Goal: Task Accomplishment & Management: Manage account settings

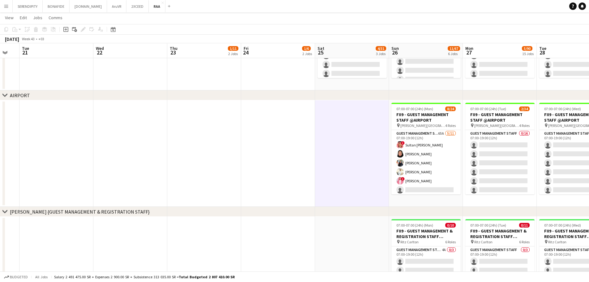
scroll to position [215, 0]
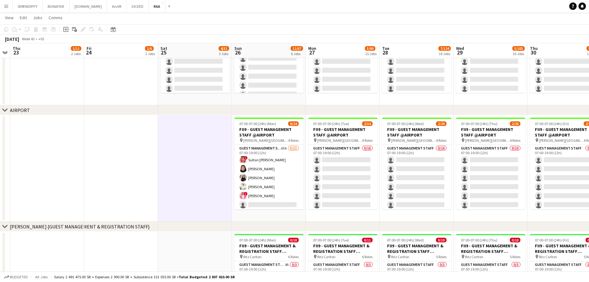
drag, startPoint x: 345, startPoint y: 177, endPoint x: 168, endPoint y: 183, distance: 177.1
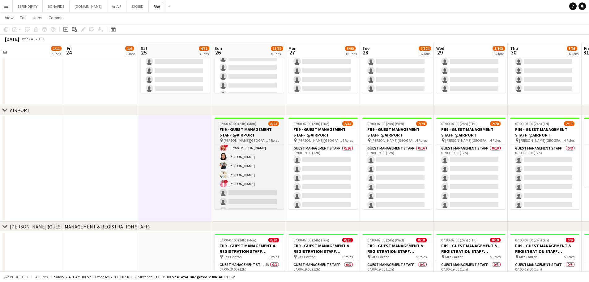
scroll to position [0, 0]
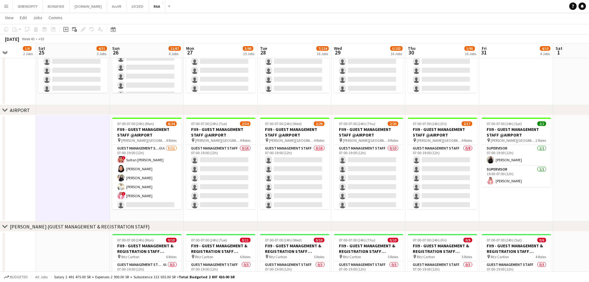
drag, startPoint x: 439, startPoint y: 215, endPoint x: 336, endPoint y: 221, distance: 103.5
click at [5, 5] on app-icon "Menu" at bounding box center [6, 6] width 5 height 5
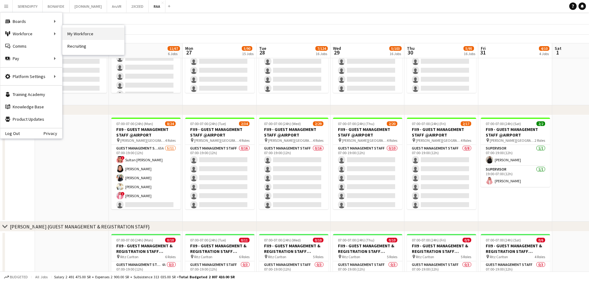
click at [96, 36] on link "My Workforce" at bounding box center [93, 34] width 62 height 12
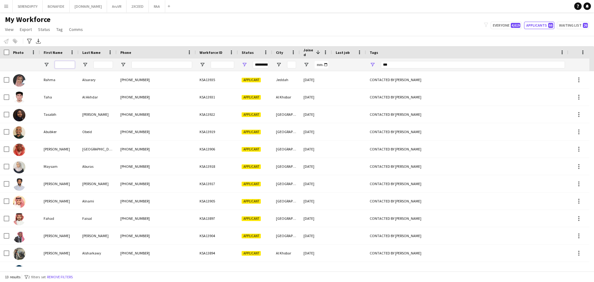
click at [68, 63] on input "First Name Filter Input" at bounding box center [65, 64] width 20 height 7
click at [243, 63] on span "Open Filter Menu" at bounding box center [245, 65] width 6 height 6
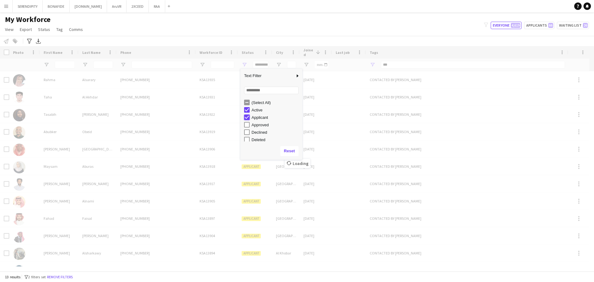
type input "**********"
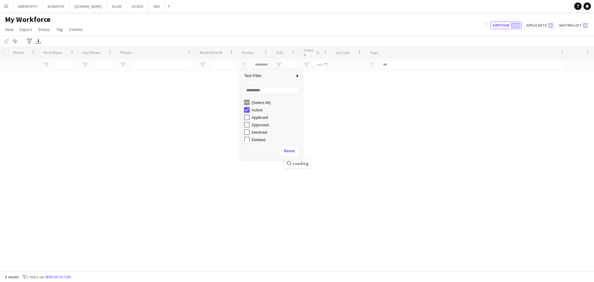
click at [389, 28] on div "My Workforce View Views Default view Basic Export View TAGS Test New view Updat…" at bounding box center [297, 25] width 594 height 21
click at [396, 64] on input "***" at bounding box center [473, 64] width 184 height 7
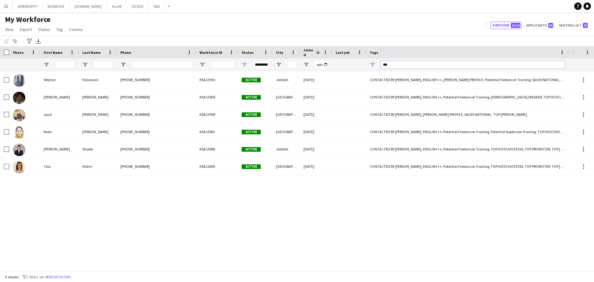
click at [396, 64] on input "***" at bounding box center [473, 64] width 184 height 7
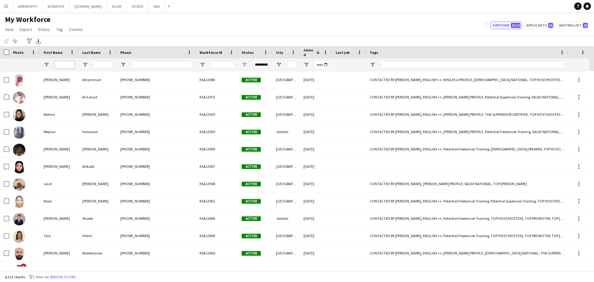
click at [67, 64] on input "First Name Filter Input" at bounding box center [65, 64] width 20 height 7
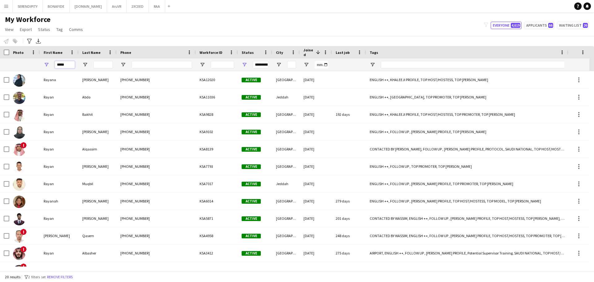
type input "*****"
click at [102, 64] on input "Last Name Filter Input" at bounding box center [102, 64] width 19 height 7
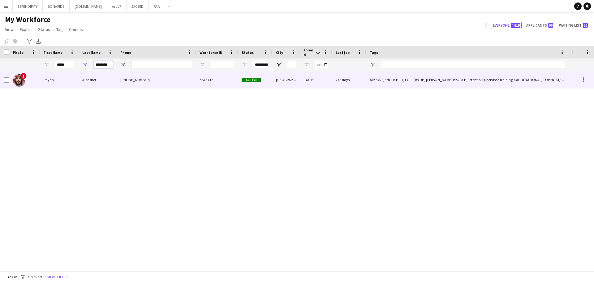
type input "********"
click at [76, 82] on div "Rayan" at bounding box center [59, 79] width 39 height 17
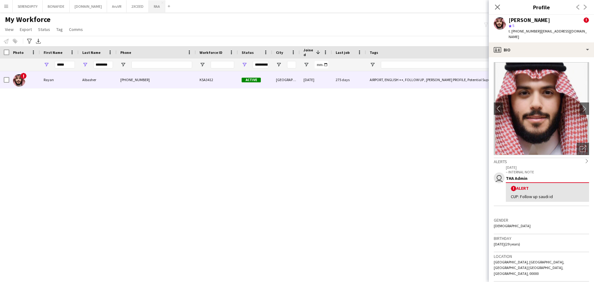
click at [149, 3] on button "RAA Close" at bounding box center [157, 6] width 16 height 12
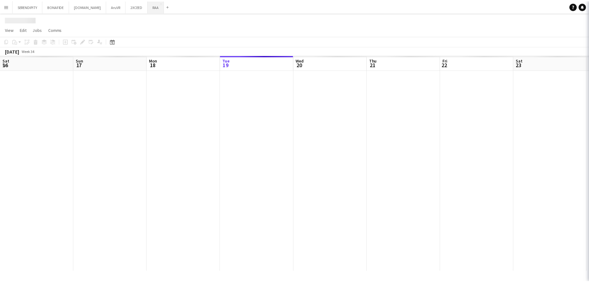
scroll to position [0, 148]
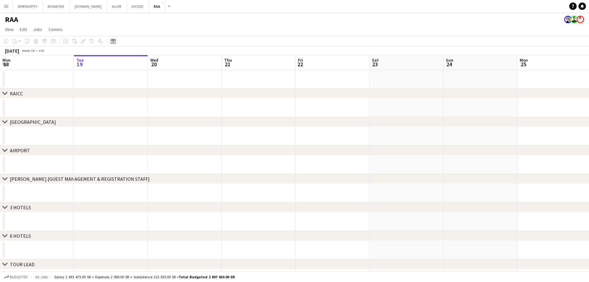
click at [115, 42] on icon "Date picker" at bounding box center [113, 41] width 5 height 5
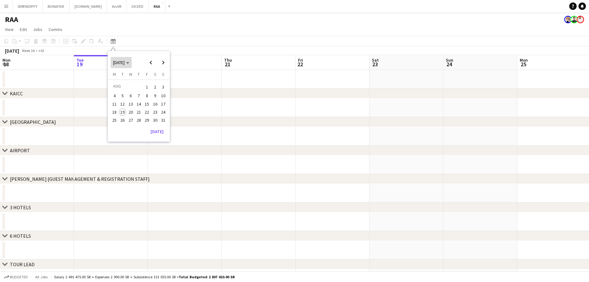
click at [125, 61] on span "[DATE]" at bounding box center [118, 63] width 11 height 6
click at [129, 93] on span "2025" at bounding box center [131, 94] width 13 height 7
click at [128, 102] on span "OCT" at bounding box center [131, 102] width 13 height 7
click at [116, 125] on span "27" at bounding box center [114, 126] width 7 height 7
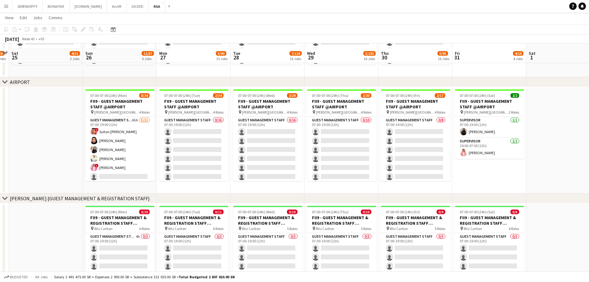
scroll to position [255, 0]
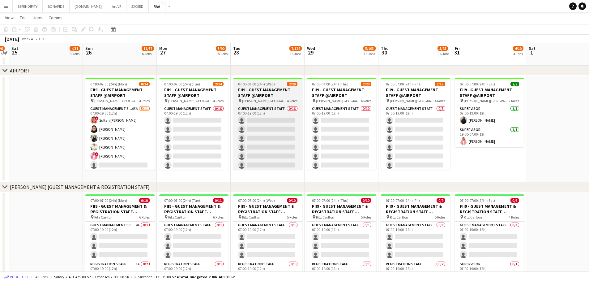
click at [18, 276] on span "Budgeted" at bounding box center [19, 277] width 18 height 4
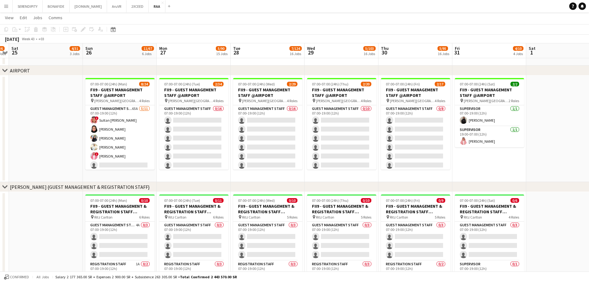
click at [7, 5] on app-icon "Menu" at bounding box center [6, 6] width 5 height 5
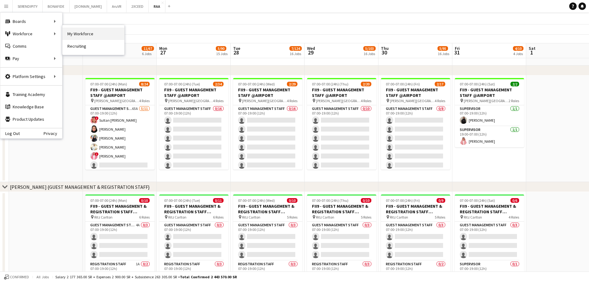
click at [82, 35] on link "My Workforce" at bounding box center [93, 34] width 62 height 12
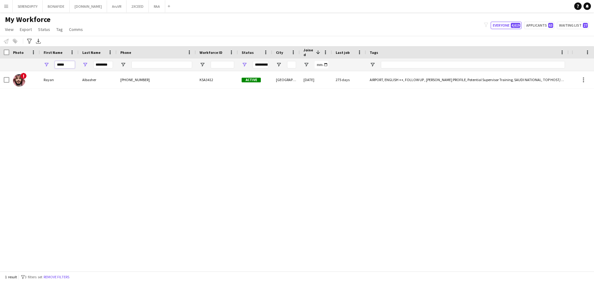
drag, startPoint x: 69, startPoint y: 65, endPoint x: 56, endPoint y: 65, distance: 12.4
click at [56, 65] on input "*****" at bounding box center [65, 64] width 20 height 7
drag, startPoint x: 109, startPoint y: 65, endPoint x: 78, endPoint y: 61, distance: 31.1
click at [79, 62] on div "********" at bounding box center [98, 64] width 38 height 12
click at [149, 8] on button "RAA Close" at bounding box center [157, 6] width 16 height 12
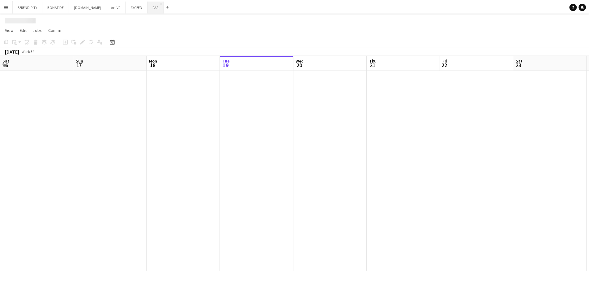
scroll to position [0, 148]
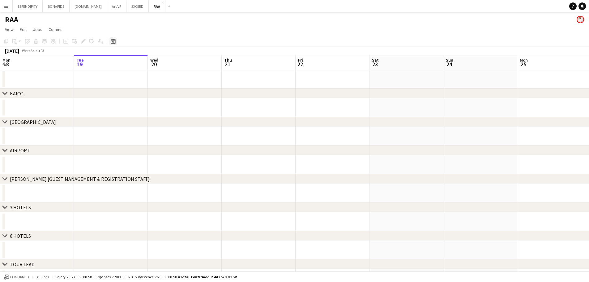
click at [112, 41] on icon "Date picker" at bounding box center [113, 41] width 5 height 5
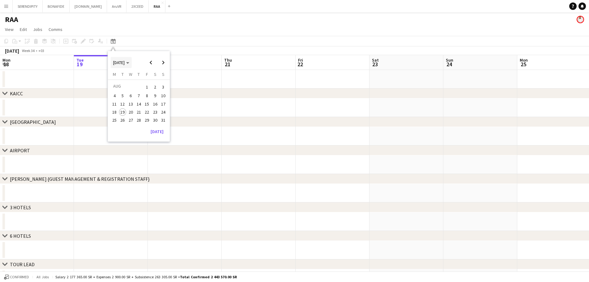
click at [125, 60] on span "[DATE]" at bounding box center [118, 63] width 11 height 6
click at [135, 92] on span "2025" at bounding box center [131, 94] width 13 height 7
click at [128, 101] on span "OCT" at bounding box center [131, 102] width 13 height 7
click at [116, 125] on span "27" at bounding box center [114, 126] width 7 height 7
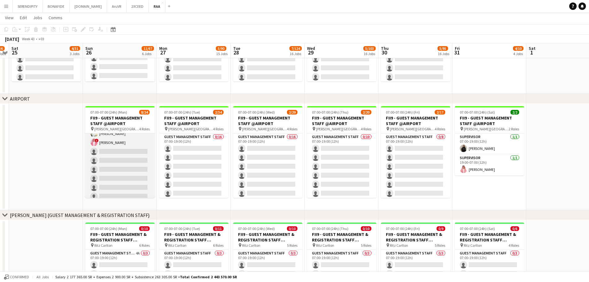
scroll to position [21, 0]
click at [129, 149] on app-card-role "Guest Management Staff 65A [DATE] 07:00-19:00 (12h) ! Sultan Bin Turki Alageefi…" at bounding box center [119, 168] width 69 height 111
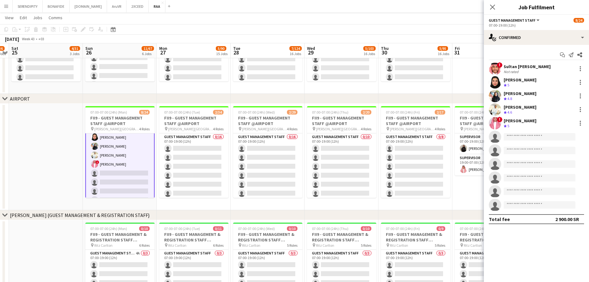
scroll to position [21, 0]
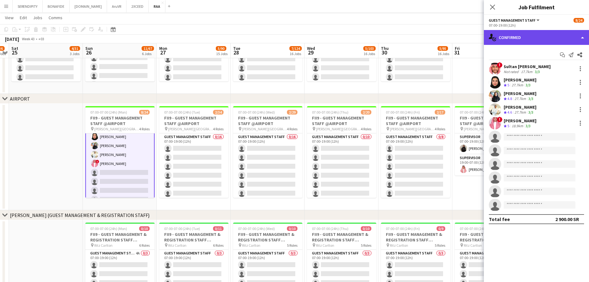
click at [531, 37] on div "single-neutral-actions-check-2 Confirmed" at bounding box center [536, 37] width 105 height 15
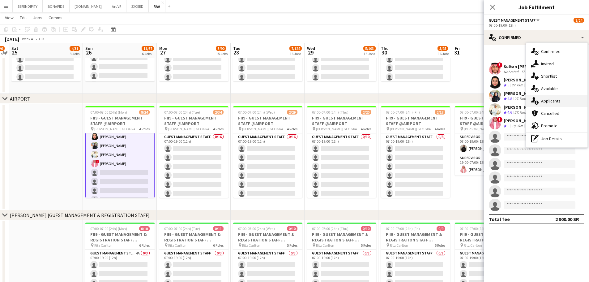
click at [564, 98] on div "single-neutral-actions-information Applicants" at bounding box center [557, 101] width 61 height 12
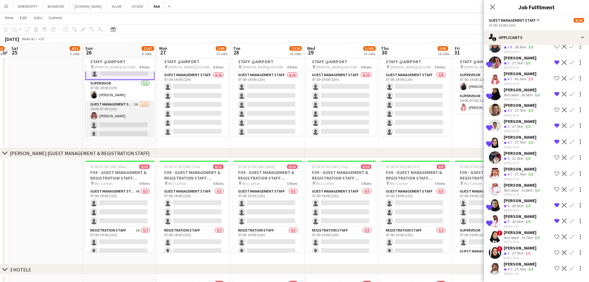
scroll to position [114, 0]
click at [121, 102] on app-card-role "Guest Management Staff 5A [DATE] 19:00-07:00 (12h) [PERSON_NAME] single-neutral…" at bounding box center [119, 145] width 69 height 111
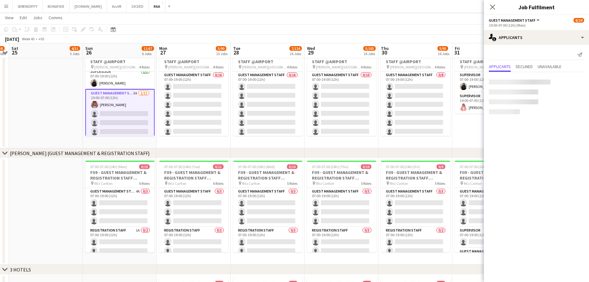
scroll to position [113, 0]
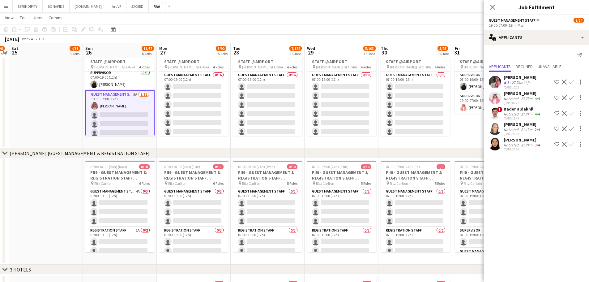
click at [556, 113] on app-icon "Shortlist crew" at bounding box center [557, 113] width 5 height 5
click at [515, 92] on div "[PERSON_NAME]" at bounding box center [522, 94] width 37 height 6
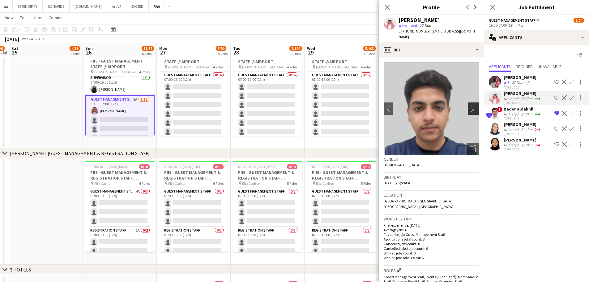
click at [470, 105] on app-icon "chevron-right" at bounding box center [475, 108] width 10 height 6
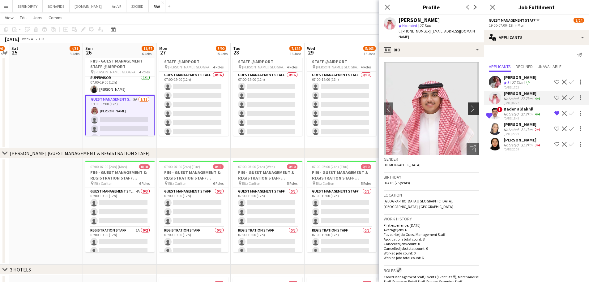
click at [470, 105] on app-icon "chevron-right" at bounding box center [475, 108] width 10 height 6
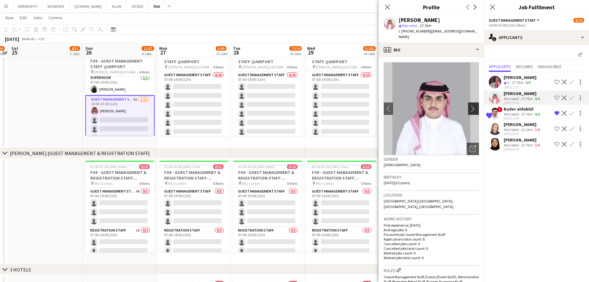
click at [470, 105] on app-icon "chevron-right" at bounding box center [475, 108] width 10 height 6
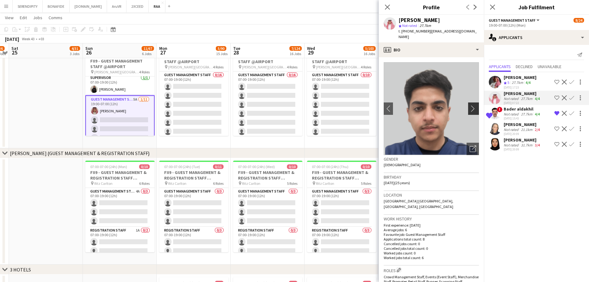
click at [470, 105] on app-icon "chevron-right" at bounding box center [475, 108] width 10 height 6
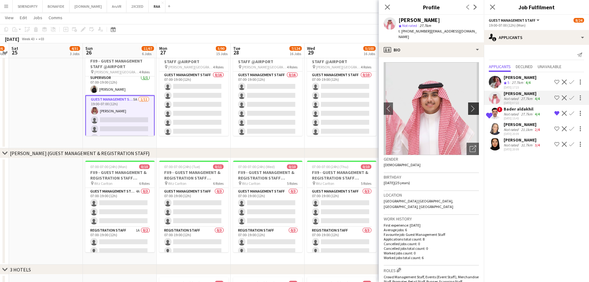
click at [470, 105] on app-icon "chevron-right" at bounding box center [475, 108] width 10 height 6
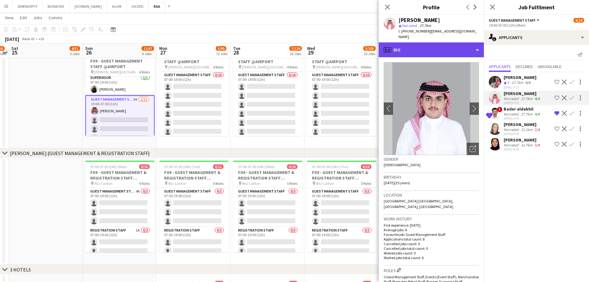
click at [453, 42] on div "profile Bio" at bounding box center [431, 49] width 105 height 15
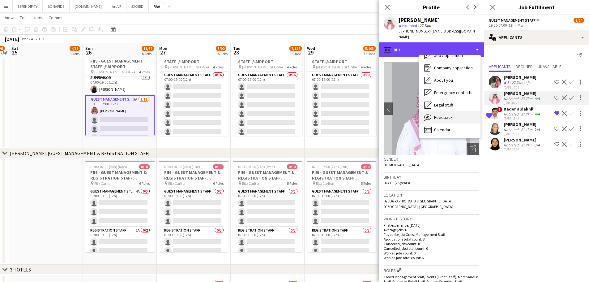
scroll to position [21, 0]
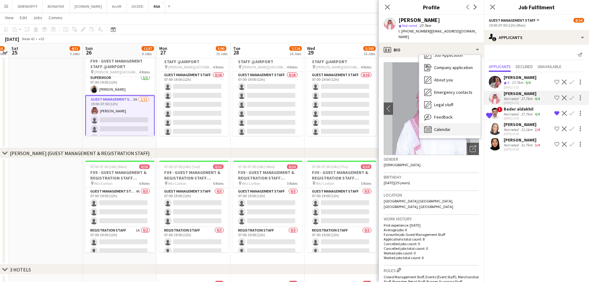
click at [459, 124] on div "Calendar Calendar" at bounding box center [449, 129] width 61 height 12
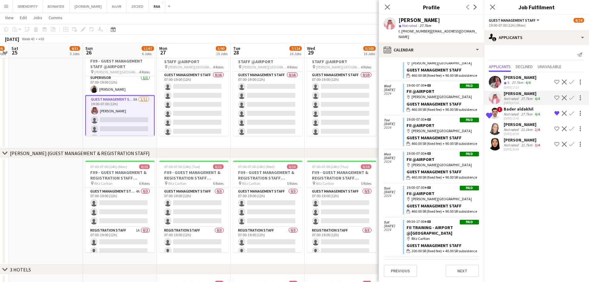
scroll to position [135, 0]
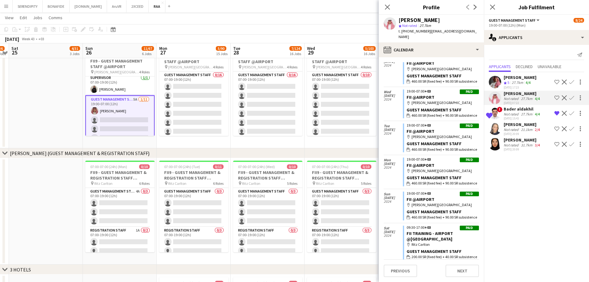
click at [557, 99] on app-icon "Shortlist crew" at bounding box center [557, 97] width 5 height 5
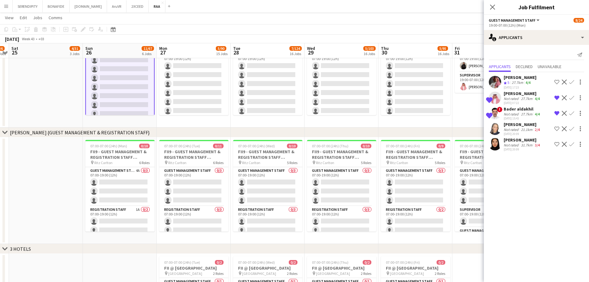
scroll to position [164, 0]
click at [557, 82] on app-icon "Shortlist crew" at bounding box center [557, 82] width 5 height 5
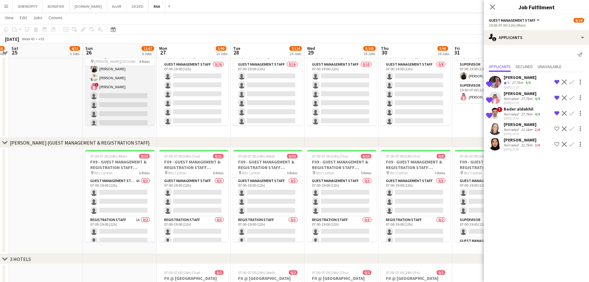
scroll to position [0, 0]
click at [116, 75] on app-card-role "Guest Management Staff 65A [DATE] 07:00-19:00 (12h) ! Sultan Bin Turki Alageefi…" at bounding box center [119, 121] width 69 height 111
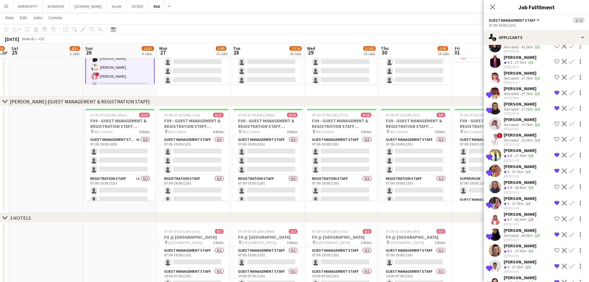
scroll to position [658, 0]
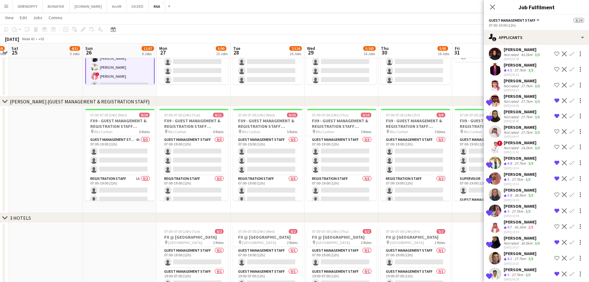
click at [555, 213] on app-icon "Remove crew from shortlist" at bounding box center [557, 210] width 5 height 5
click at [493, 5] on icon "Close pop-in" at bounding box center [493, 7] width 6 height 6
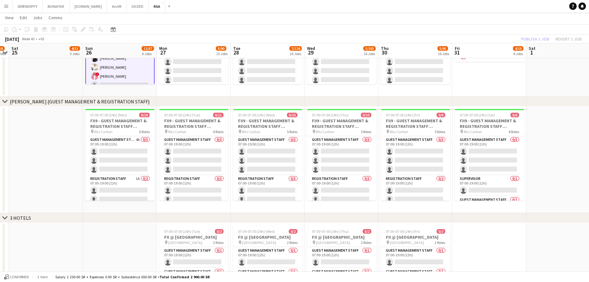
click at [45, 80] on app-date-cell at bounding box center [46, 43] width 74 height 106
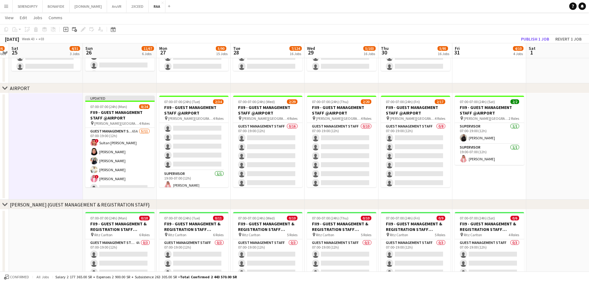
scroll to position [289, 0]
click at [6, 6] on app-icon "Menu" at bounding box center [6, 6] width 5 height 5
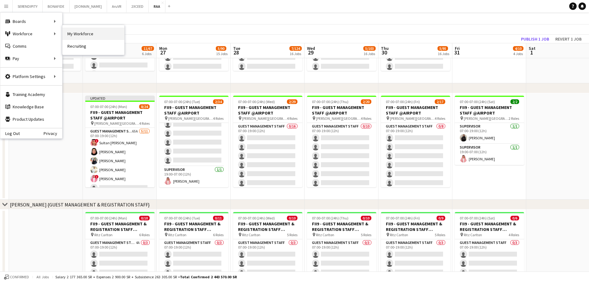
click at [92, 35] on link "My Workforce" at bounding box center [93, 34] width 62 height 12
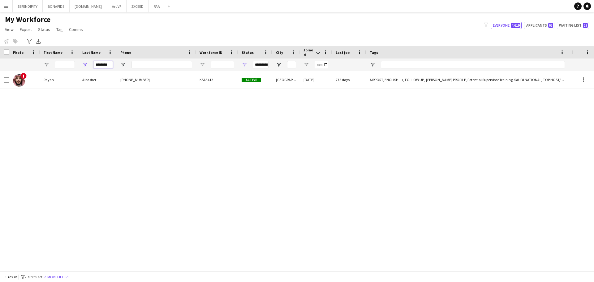
drag, startPoint x: 109, startPoint y: 67, endPoint x: 84, endPoint y: 66, distance: 25.4
click at [84, 66] on div "********" at bounding box center [98, 64] width 38 height 12
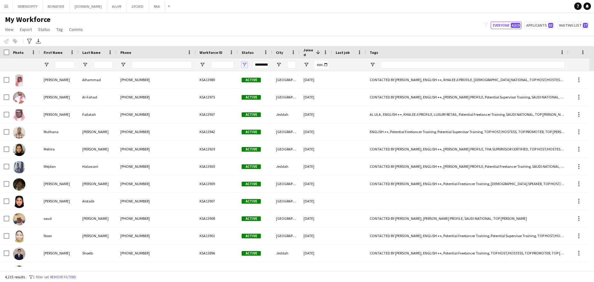
click at [245, 64] on span "Open Filter Menu" at bounding box center [245, 65] width 6 height 6
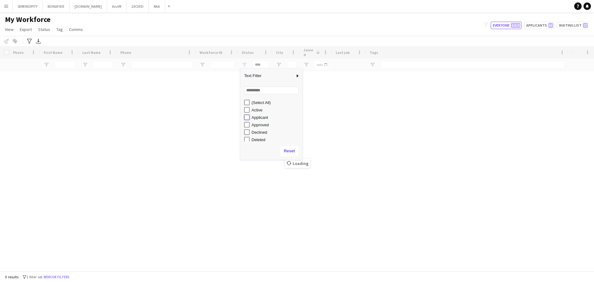
type input "**********"
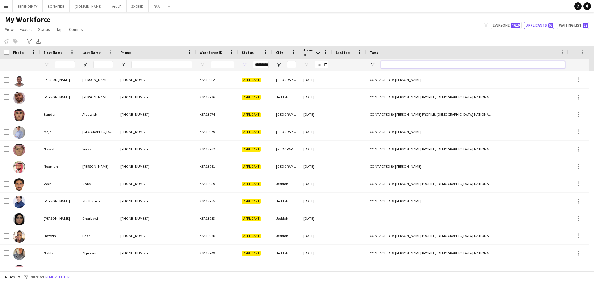
click at [409, 66] on input "Tags Filter Input" at bounding box center [473, 64] width 184 height 7
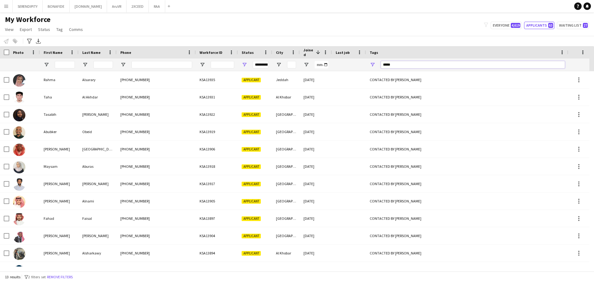
type input "*****"
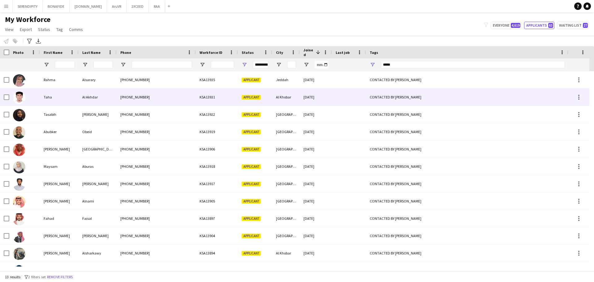
click at [167, 97] on div "[PHONE_NUMBER]" at bounding box center [156, 96] width 79 height 17
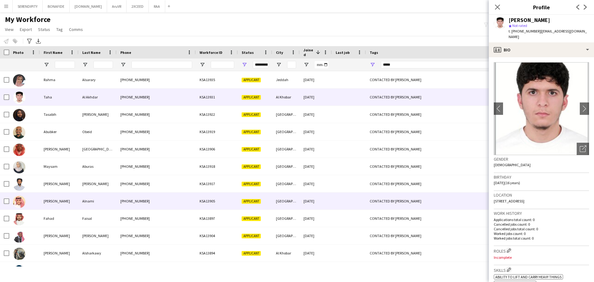
click at [234, 203] on div "KSA13905" at bounding box center [217, 200] width 42 height 17
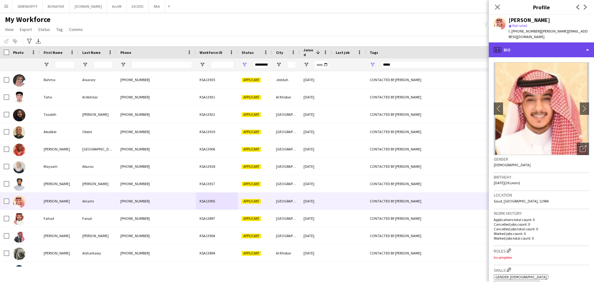
click at [546, 42] on div "profile Bio" at bounding box center [541, 49] width 105 height 15
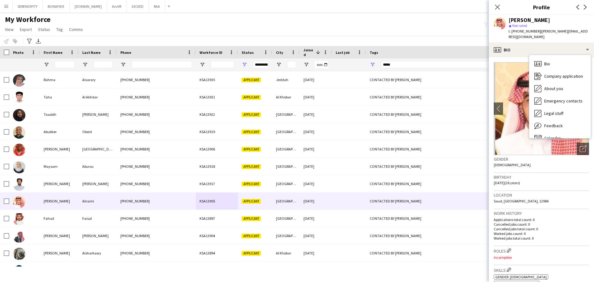
click at [561, 196] on div "Location [GEOGRAPHIC_DATA], [GEOGRAPHIC_DATA], 12984" at bounding box center [541, 200] width 95 height 18
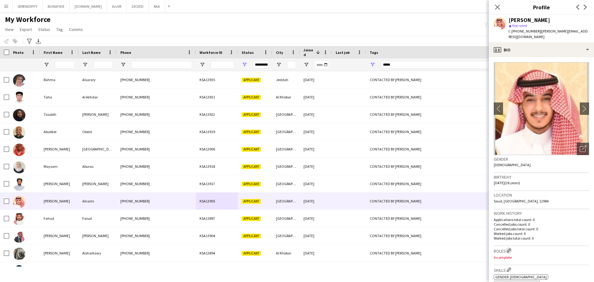
click at [511, 248] on app-icon "Edit crew company roles" at bounding box center [509, 250] width 4 height 4
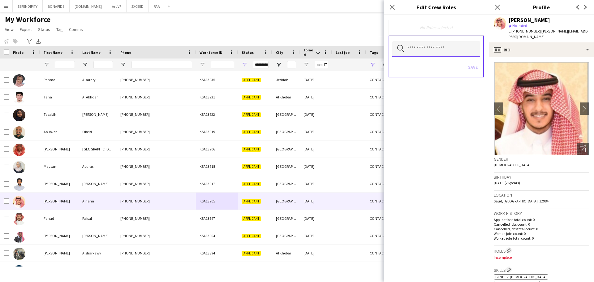
click at [423, 51] on input "text" at bounding box center [436, 48] width 88 height 15
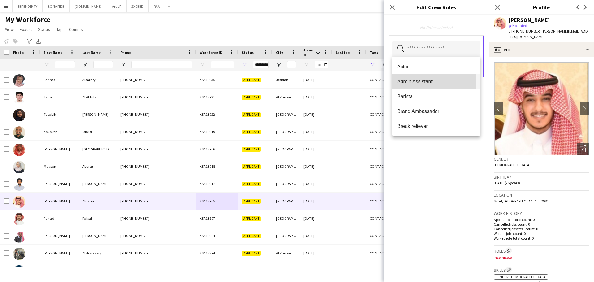
click at [429, 81] on span "Admin Assistant" at bounding box center [436, 82] width 78 height 6
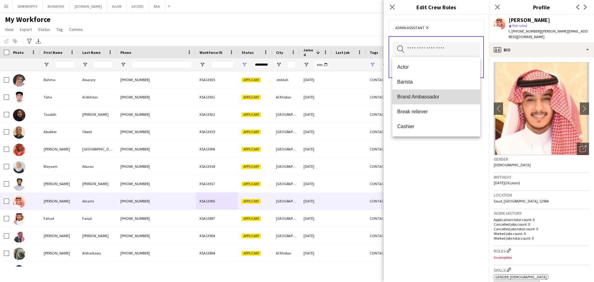
click at [437, 93] on mat-option "Brand Ambassador" at bounding box center [436, 96] width 88 height 15
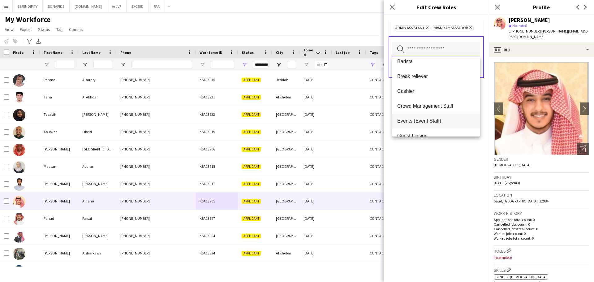
scroll to position [21, 0]
click at [443, 118] on span "Events (Event Staff)" at bounding box center [436, 121] width 78 height 6
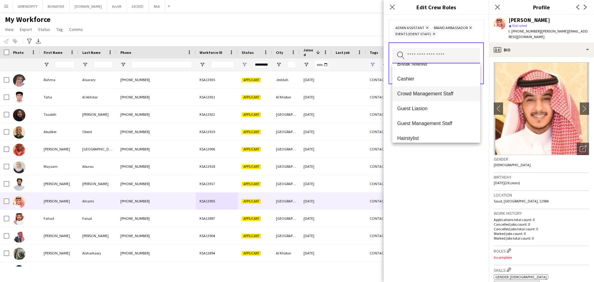
scroll to position [41, 0]
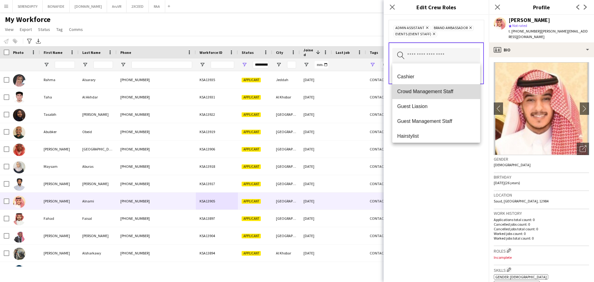
click at [439, 92] on span "Crowd Management Staff" at bounding box center [436, 91] width 78 height 6
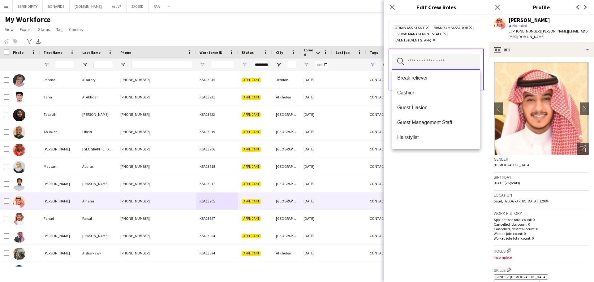
scroll to position [52, 0]
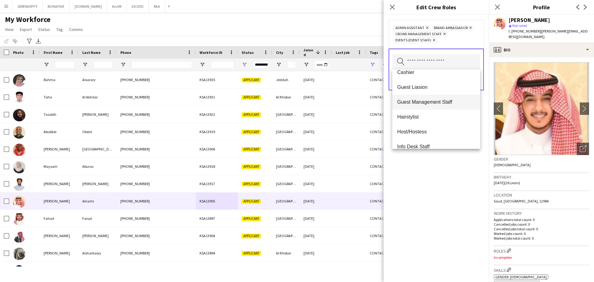
click at [429, 102] on span "Guest Management Staff" at bounding box center [436, 102] width 78 height 6
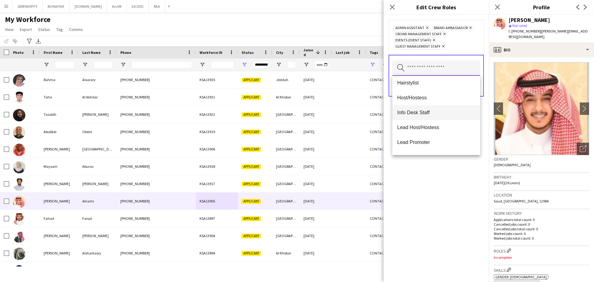
scroll to position [93, 0]
click at [433, 107] on mat-option "Lead Host/Hostess" at bounding box center [436, 111] width 88 height 15
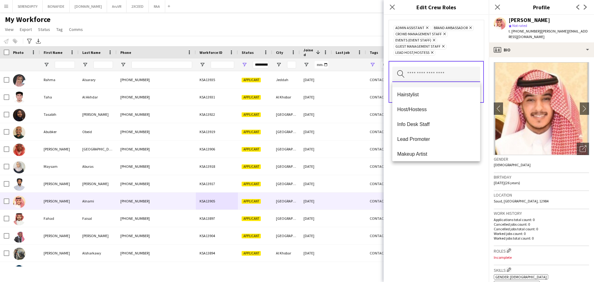
scroll to position [72, 0]
click at [434, 121] on span "Info Desk Staff" at bounding box center [436, 124] width 78 height 6
click at [432, 123] on span "Lead Promoter" at bounding box center [436, 124] width 78 height 6
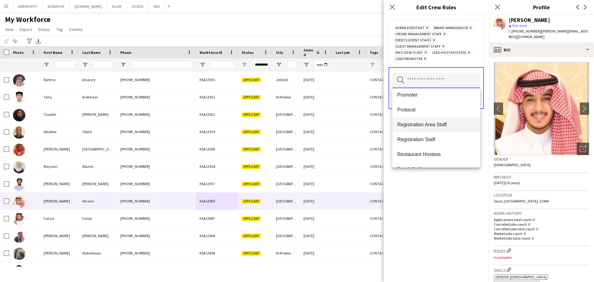
scroll to position [186, 0]
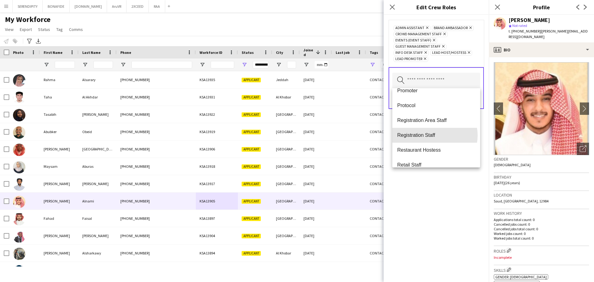
click at [435, 135] on span "Registration Staff" at bounding box center [436, 135] width 78 height 6
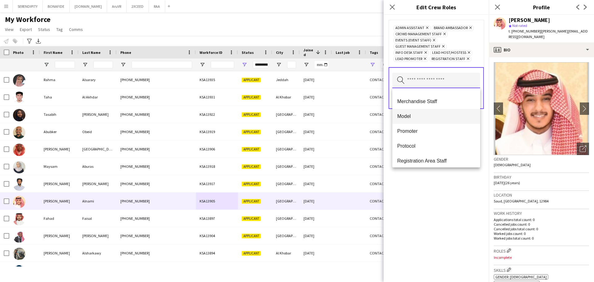
scroll to position [155, 0]
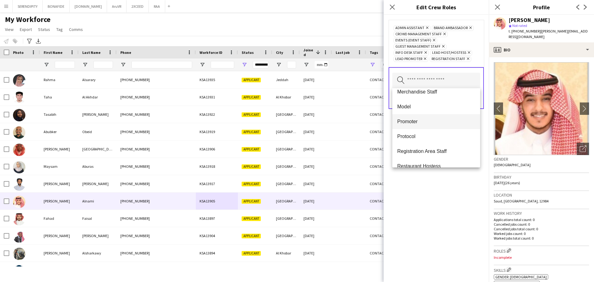
click at [429, 123] on span "Promoter" at bounding box center [436, 121] width 78 height 6
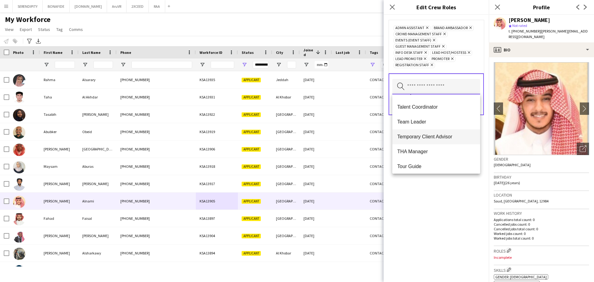
scroll to position [309, 0]
click at [436, 125] on mat-option "Team Leader" at bounding box center [436, 121] width 88 height 15
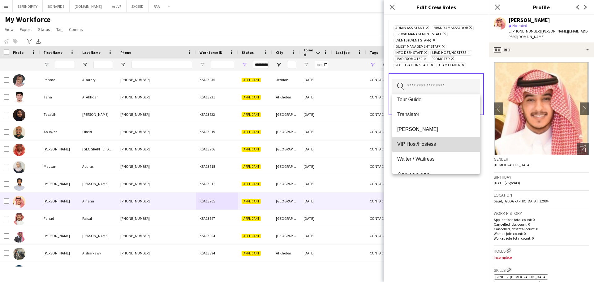
click at [437, 144] on span "VIP Host/Hostess" at bounding box center [436, 144] width 78 height 6
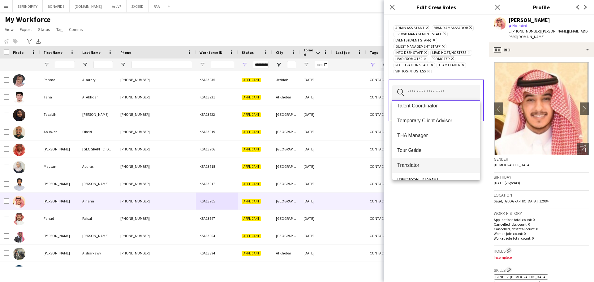
scroll to position [315, 0]
click at [436, 216] on div "Admin Assistant Remove Brand Ambassador Remove Crowd Management Staff Remove Ev…" at bounding box center [436, 148] width 105 height 267
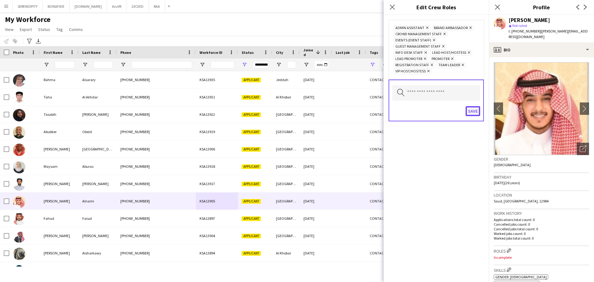
click at [472, 113] on button "Save" at bounding box center [473, 111] width 15 height 10
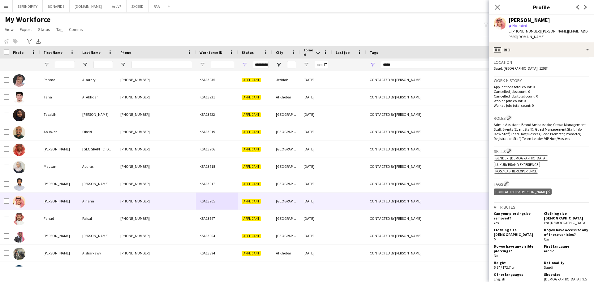
scroll to position [134, 0]
click at [506, 180] on app-icon "Edit crew company tags" at bounding box center [506, 182] width 4 height 4
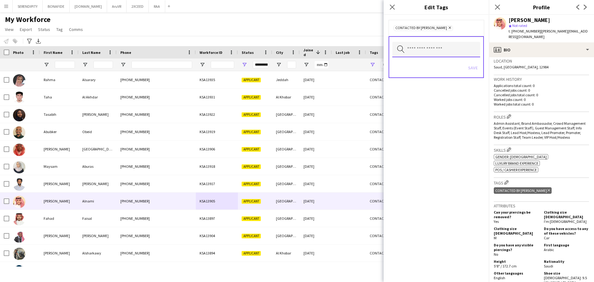
click at [419, 49] on input "text" at bounding box center [436, 49] width 88 height 15
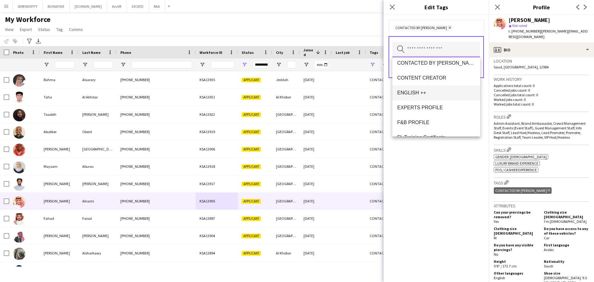
scroll to position [247, 0]
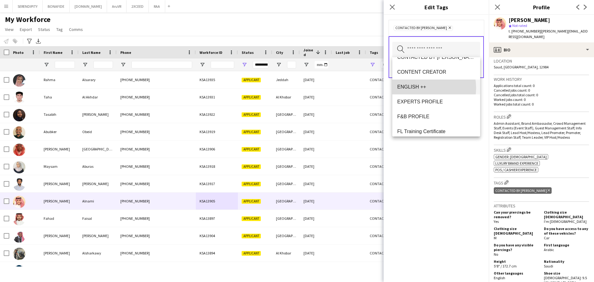
click at [421, 88] on span "ENGLISH ++" at bounding box center [436, 87] width 78 height 6
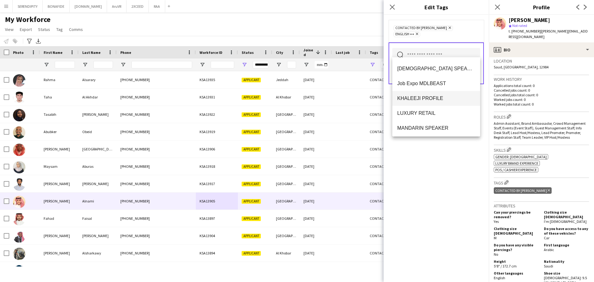
scroll to position [340, 0]
click at [427, 98] on span "KHALEEJI PROFILE" at bounding box center [436, 98] width 78 height 6
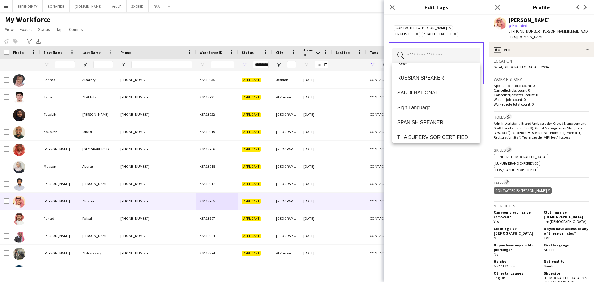
scroll to position [505, 0]
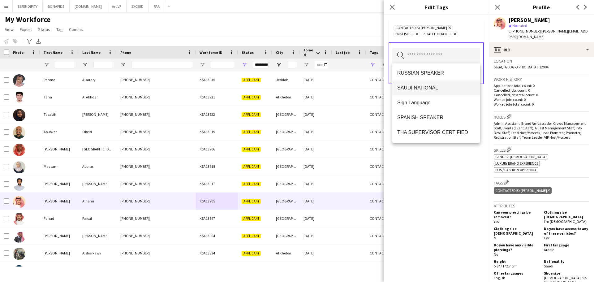
click at [427, 88] on span "SAUDI NATIONAL" at bounding box center [436, 88] width 78 height 6
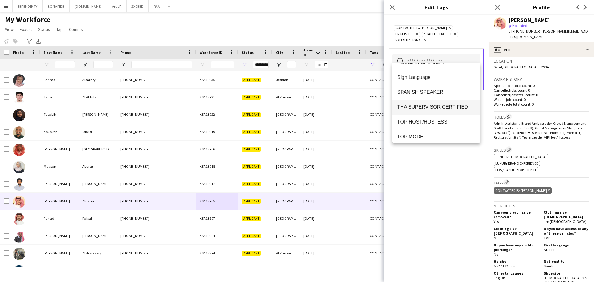
scroll to position [526, 0]
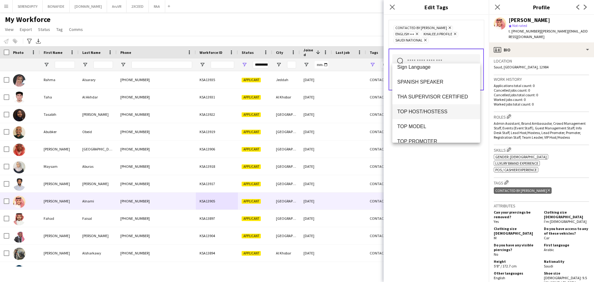
click at [435, 112] on span "TOP HOST/HOSTESS" at bounding box center [436, 112] width 78 height 6
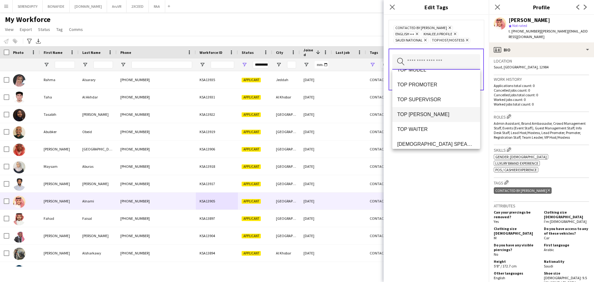
scroll to position [573, 0]
click at [448, 86] on span "TOP PROMOTER" at bounding box center [436, 85] width 78 height 6
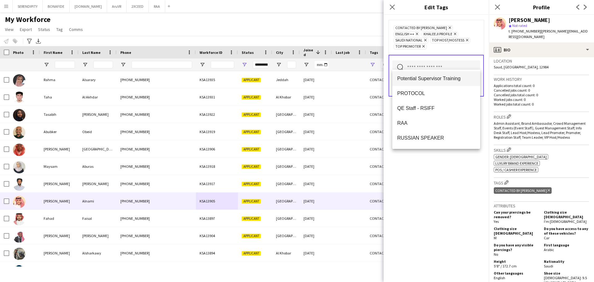
scroll to position [443, 0]
click at [442, 84] on span "Potential Supervisor Training" at bounding box center [436, 82] width 78 height 6
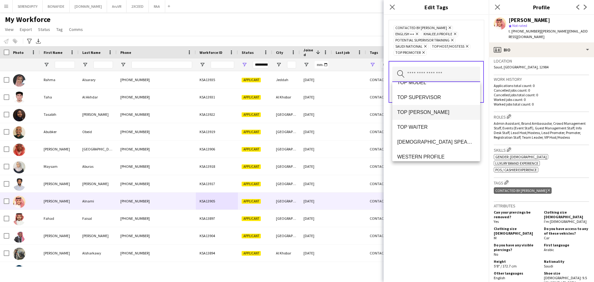
scroll to position [564, 0]
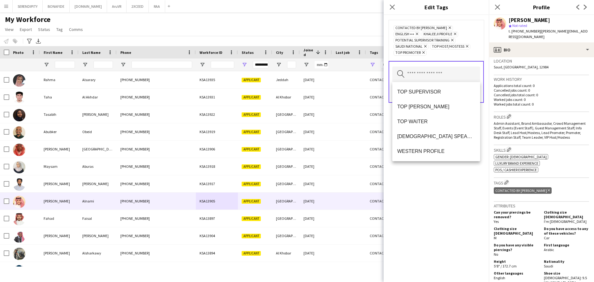
click at [452, 199] on div "CONTACTED BY [PERSON_NAME] Remove ENGLISH ++ Remove KHALEEJI PROFILE Remove Pot…" at bounding box center [436, 148] width 105 height 267
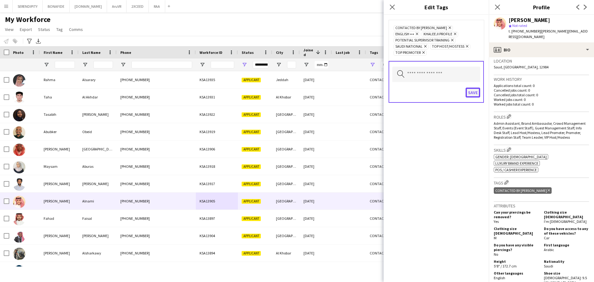
click at [474, 94] on button "Save" at bounding box center [473, 93] width 15 height 10
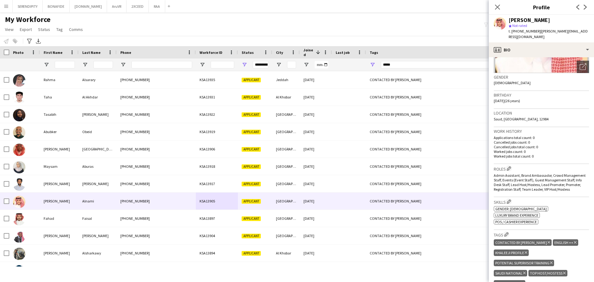
scroll to position [83, 0]
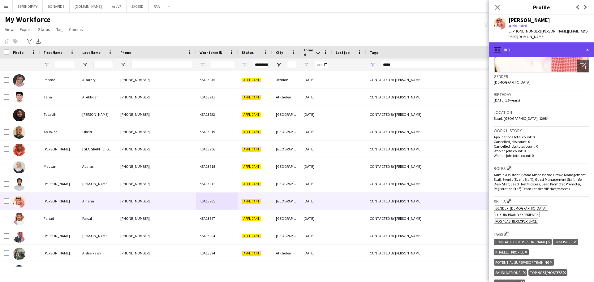
click at [542, 42] on div "profile Bio" at bounding box center [541, 49] width 105 height 15
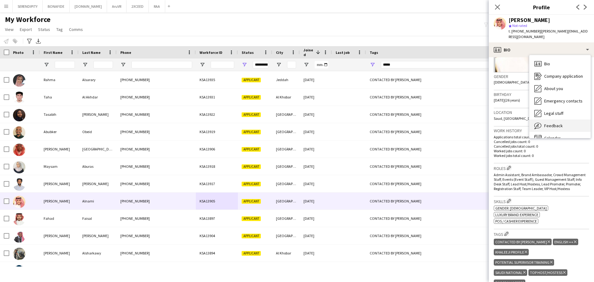
click at [563, 119] on div "Feedback Feedback" at bounding box center [559, 125] width 61 height 12
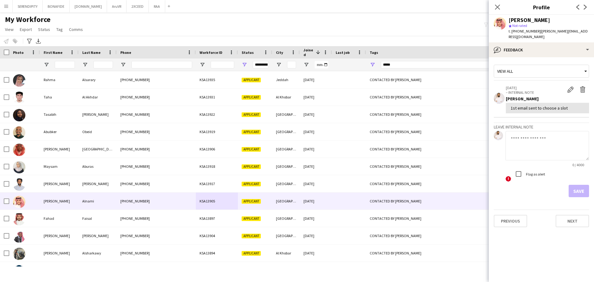
click at [536, 135] on textarea at bounding box center [547, 145] width 84 height 29
paste textarea "**********"
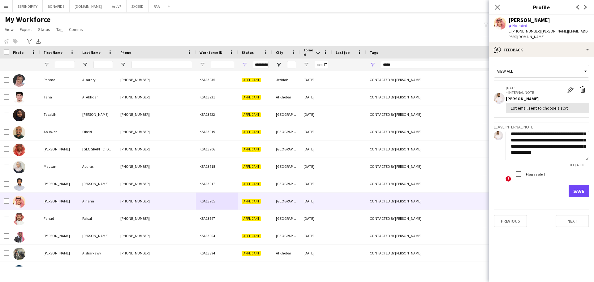
type textarea "**********"
click at [579, 186] on button "Save" at bounding box center [579, 191] width 20 height 12
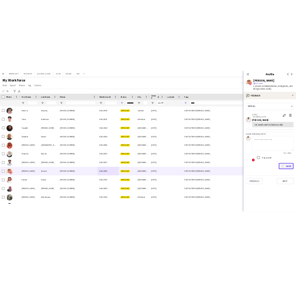
scroll to position [0, 0]
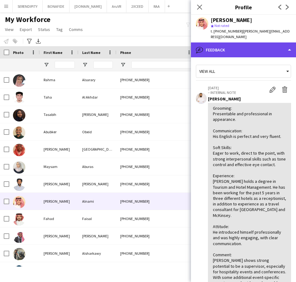
click at [239, 45] on div "bubble-pencil Feedback" at bounding box center [243, 49] width 105 height 15
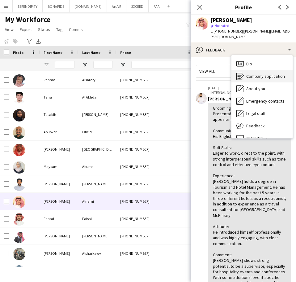
click at [265, 73] on span "Company application" at bounding box center [266, 76] width 39 height 6
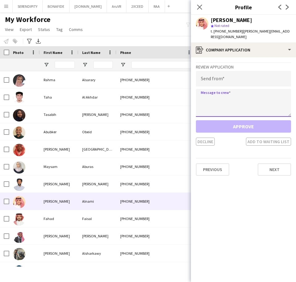
click at [226, 94] on textarea at bounding box center [243, 103] width 95 height 28
paste textarea "**********"
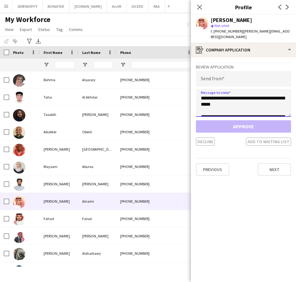
scroll to position [84, 0]
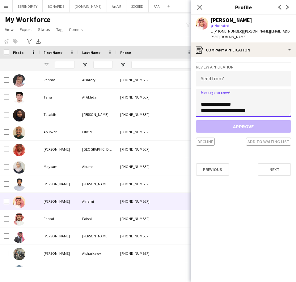
type textarea "**********"
click at [228, 76] on input "email" at bounding box center [243, 78] width 95 height 15
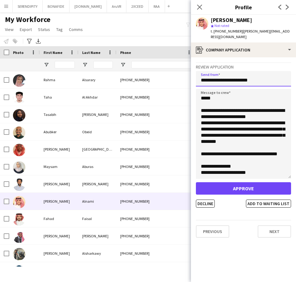
scroll to position [0, 0]
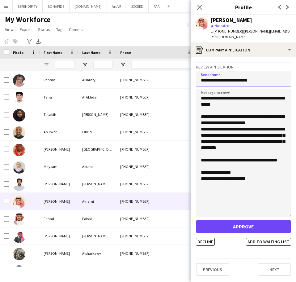
drag, startPoint x: 290, startPoint y: 109, endPoint x: 286, endPoint y: 210, distance: 100.9
click at [286, 210] on textarea "**********" at bounding box center [243, 153] width 95 height 128
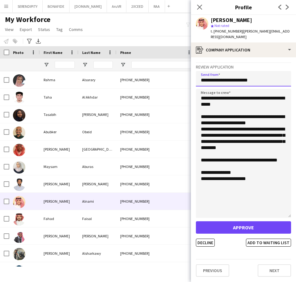
type input "**********"
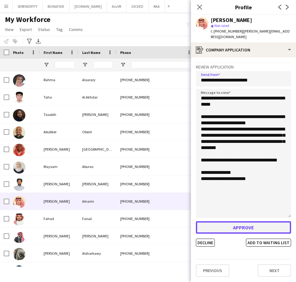
click at [243, 221] on button "Approve" at bounding box center [243, 227] width 95 height 12
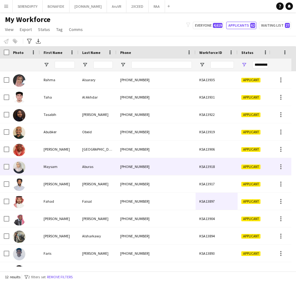
click at [133, 168] on div "[PHONE_NUMBER]" at bounding box center [156, 166] width 79 height 17
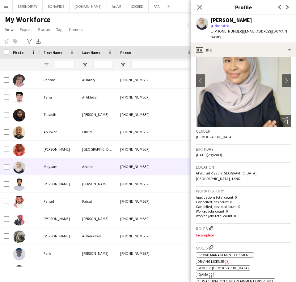
scroll to position [31, 0]
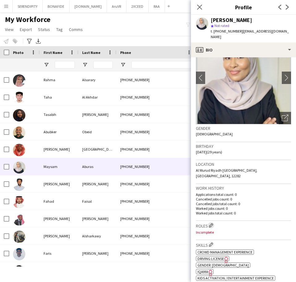
click at [212, 222] on button "Edit crew company roles" at bounding box center [211, 225] width 6 height 6
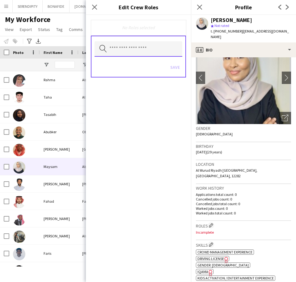
click at [127, 46] on input "text" at bounding box center [139, 48] width 88 height 15
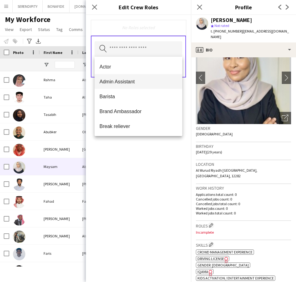
click at [128, 80] on span "Admin Assistant" at bounding box center [139, 82] width 78 height 6
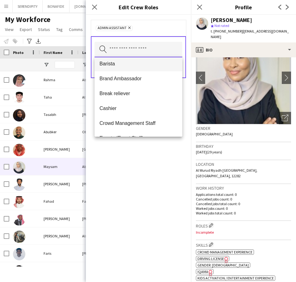
scroll to position [21, 0]
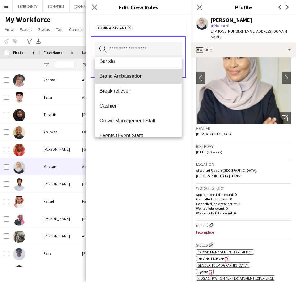
click at [143, 80] on mat-option "Brand Ambassador" at bounding box center [139, 76] width 88 height 15
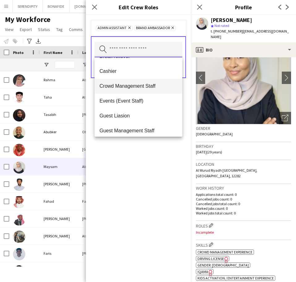
scroll to position [41, 0]
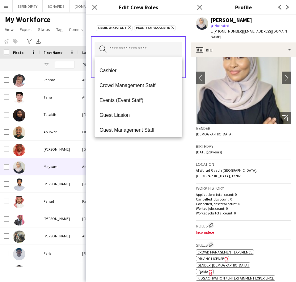
click at [155, 88] on span "Crowd Management Staff" at bounding box center [139, 85] width 78 height 6
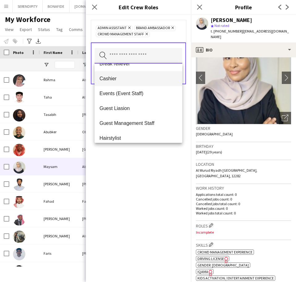
scroll to position [31, 0]
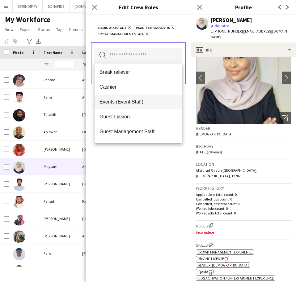
click at [142, 103] on span "Events (Event Staff)" at bounding box center [139, 102] width 78 height 6
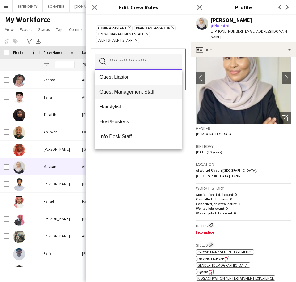
scroll to position [72, 0]
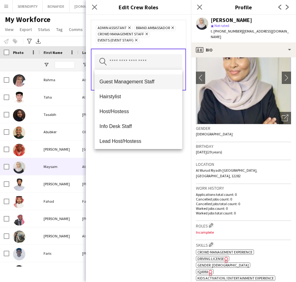
click at [144, 80] on span "Guest Management Staff" at bounding box center [139, 82] width 78 height 6
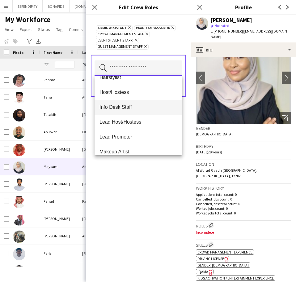
scroll to position [93, 0]
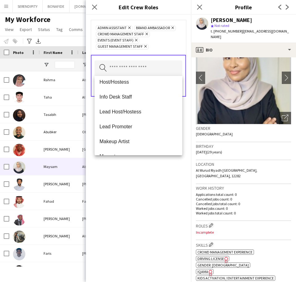
click at [143, 110] on span "Lead Host/Hostess" at bounding box center [139, 112] width 78 height 6
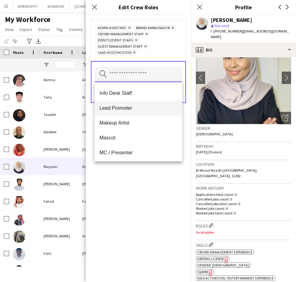
scroll to position [103, 0]
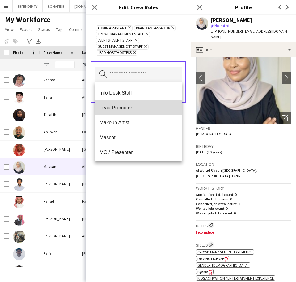
click at [143, 109] on span "Lead Promoter" at bounding box center [139, 108] width 78 height 6
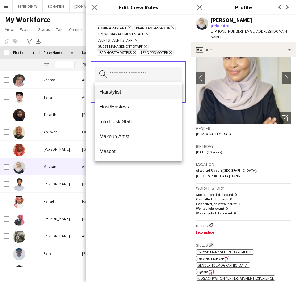
scroll to position [83, 0]
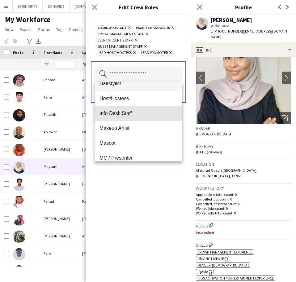
click at [138, 114] on span "Info Desk Staff" at bounding box center [139, 113] width 78 height 6
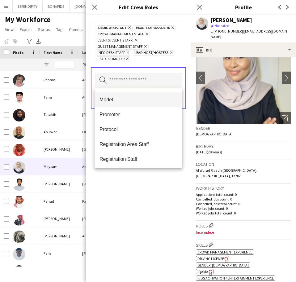
scroll to position [165, 0]
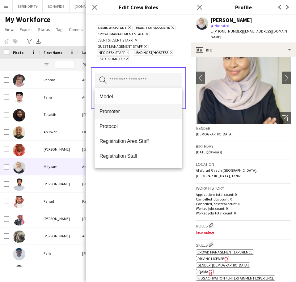
click at [134, 115] on mat-option "Promoter" at bounding box center [139, 111] width 88 height 15
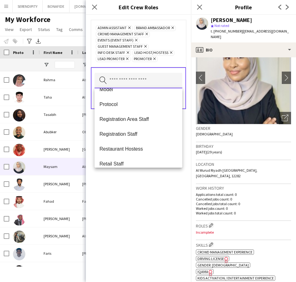
scroll to position [175, 0]
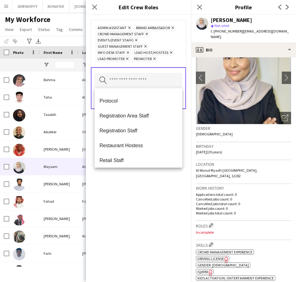
click at [143, 116] on span "Registration Area Staff" at bounding box center [139, 116] width 78 height 6
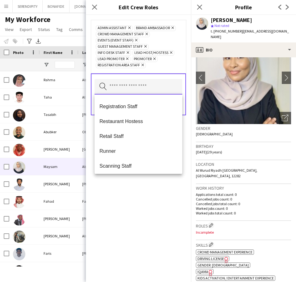
scroll to position [196, 0]
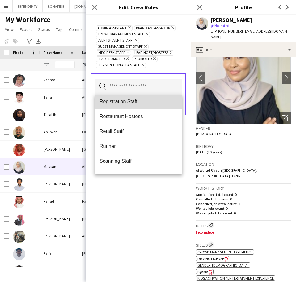
click at [139, 104] on span "Registration Staff" at bounding box center [139, 101] width 78 height 6
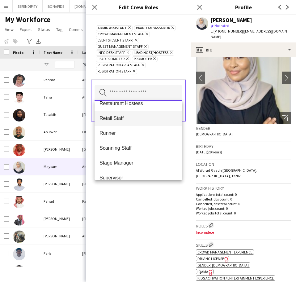
scroll to position [206, 0]
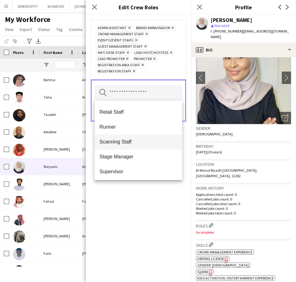
click at [139, 142] on span "Scanning Staff" at bounding box center [139, 142] width 78 height 6
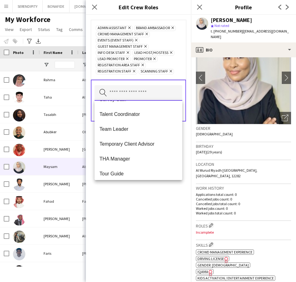
scroll to position [289, 0]
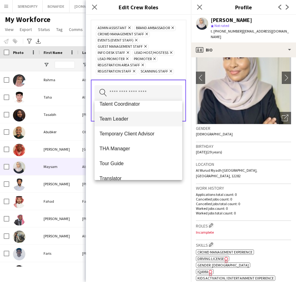
click at [142, 122] on mat-option "Team Leader" at bounding box center [139, 118] width 88 height 15
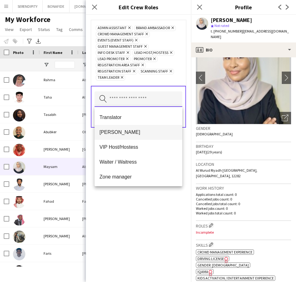
scroll to position [342, 0]
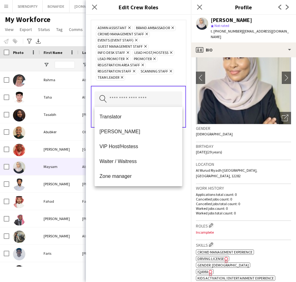
drag, startPoint x: 143, startPoint y: 220, endPoint x: 146, endPoint y: 205, distance: 15.5
click at [144, 217] on div "Admin Assistant Remove Brand Ambassador Remove Crowd Management Staff Remove Ev…" at bounding box center [138, 148] width 105 height 267
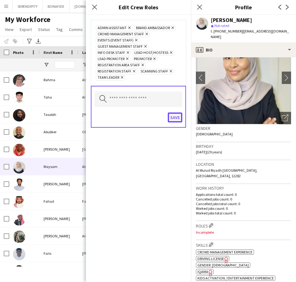
click at [176, 119] on button "Save" at bounding box center [175, 117] width 15 height 10
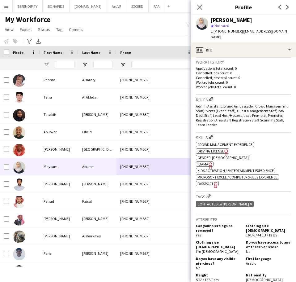
scroll to position [175, 0]
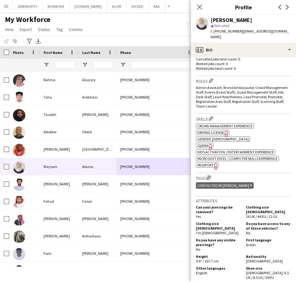
click at [209, 175] on app-icon "Edit crew company tags" at bounding box center [209, 177] width 4 height 4
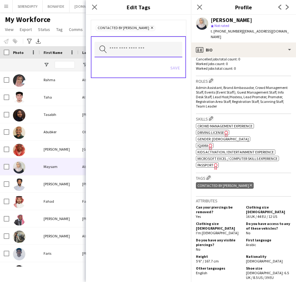
click at [140, 46] on input "text" at bounding box center [139, 49] width 88 height 15
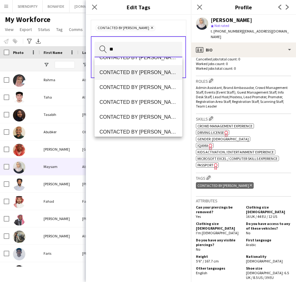
scroll to position [0, 0]
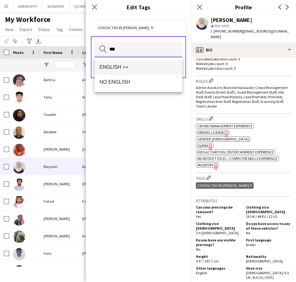
type input "***"
click at [138, 71] on mat-option "ENGLISH ++" at bounding box center [139, 67] width 88 height 15
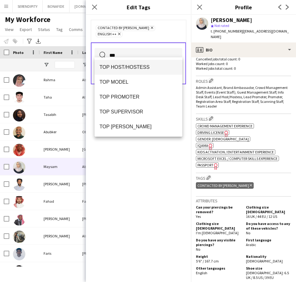
type input "***"
click at [135, 64] on mat-option "TOP HOST/HOSTESS" at bounding box center [139, 67] width 88 height 15
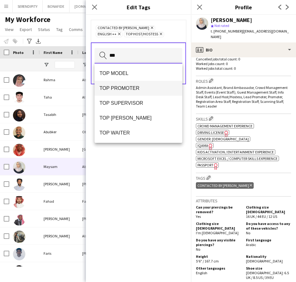
type input "***"
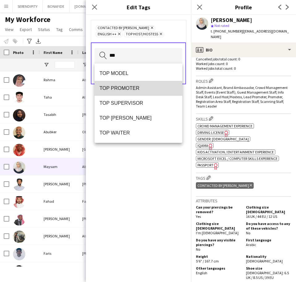
click at [140, 87] on span "TOP PROMOTER" at bounding box center [139, 88] width 78 height 6
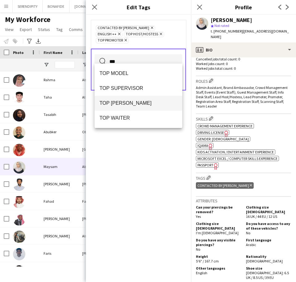
type input "***"
click at [139, 101] on span "TOP [PERSON_NAME]" at bounding box center [139, 103] width 78 height 6
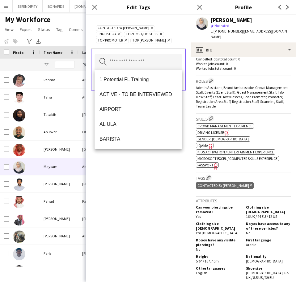
click at [133, 179] on div "CONTACTED BY [PERSON_NAME] Remove ENGLISH ++ Remove TOP HOST/HOSTESS Remove TOP…" at bounding box center [138, 148] width 105 height 267
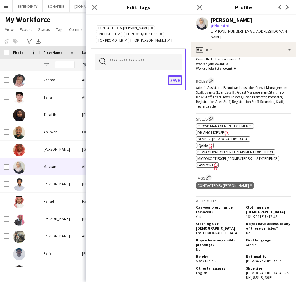
click at [179, 81] on button "Save" at bounding box center [175, 80] width 15 height 10
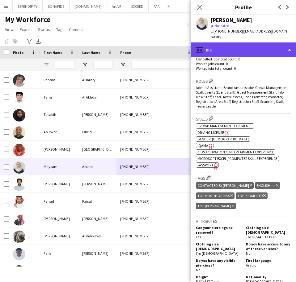
click at [247, 43] on div "profile Bio" at bounding box center [243, 49] width 105 height 15
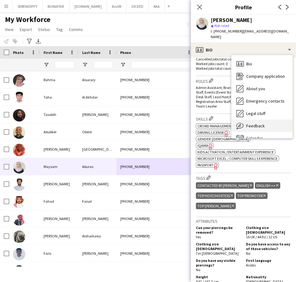
click at [267, 119] on div "Feedback Feedback" at bounding box center [262, 125] width 61 height 12
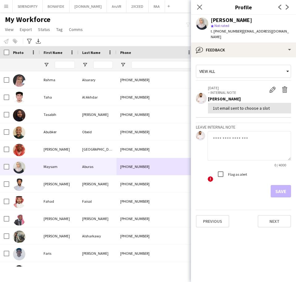
click at [226, 132] on textarea at bounding box center [250, 145] width 84 height 29
paste textarea "**********"
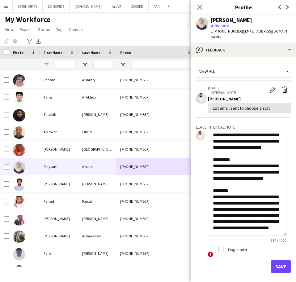
drag, startPoint x: 290, startPoint y: 153, endPoint x: 288, endPoint y: 229, distance: 75.2
click at [288, 229] on app-crew-profile-feedback-tab "**********" at bounding box center [243, 169] width 105 height 224
type textarea "**********"
click at [280, 261] on button "Save" at bounding box center [281, 266] width 20 height 12
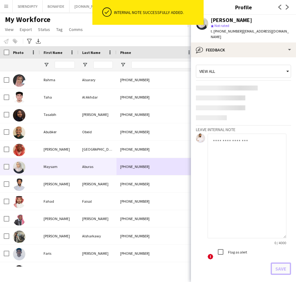
scroll to position [0, 0]
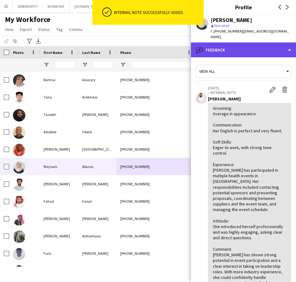
click at [241, 45] on div "bubble-pencil Feedback" at bounding box center [243, 49] width 105 height 15
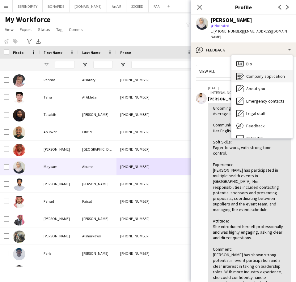
click at [263, 73] on span "Company application" at bounding box center [266, 76] width 39 height 6
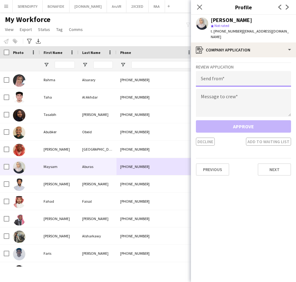
click at [227, 74] on input "email" at bounding box center [243, 78] width 95 height 15
type input "**********"
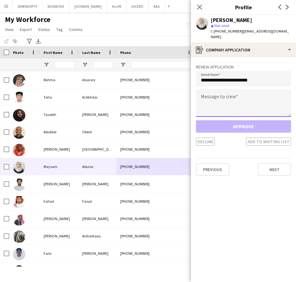
click at [210, 93] on textarea at bounding box center [243, 103] width 95 height 28
paste textarea "**********"
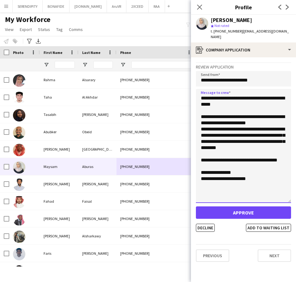
drag, startPoint x: 289, startPoint y: 108, endPoint x: 286, endPoint y: 209, distance: 101.5
click at [286, 203] on textarea "**********" at bounding box center [243, 146] width 95 height 114
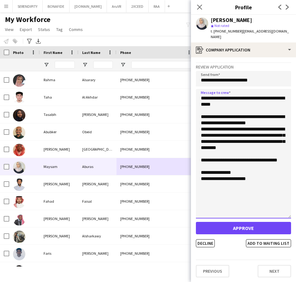
type textarea "**********"
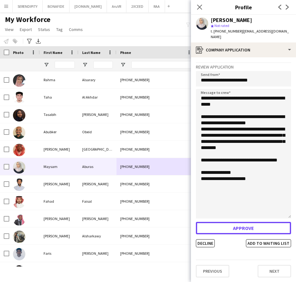
click at [242, 222] on button "Approve" at bounding box center [243, 228] width 95 height 12
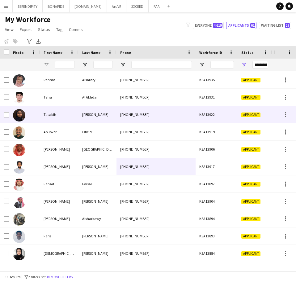
click at [152, 113] on div "[PHONE_NUMBER]" at bounding box center [156, 114] width 79 height 17
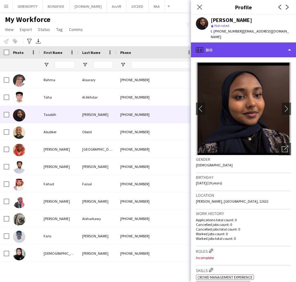
click at [251, 49] on div "profile Bio" at bounding box center [243, 49] width 105 height 15
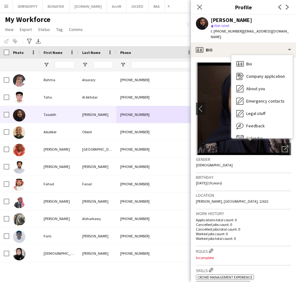
click at [255, 226] on p "Cancelled jobs total count: 0" at bounding box center [243, 228] width 95 height 5
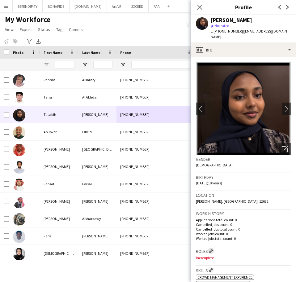
click at [212, 252] on app-icon "Edit crew company roles" at bounding box center [211, 250] width 4 height 4
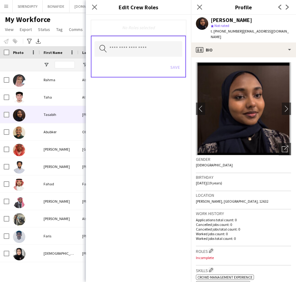
click at [176, 67] on div "Save" at bounding box center [139, 68] width 88 height 18
click at [150, 54] on input "text" at bounding box center [139, 48] width 88 height 15
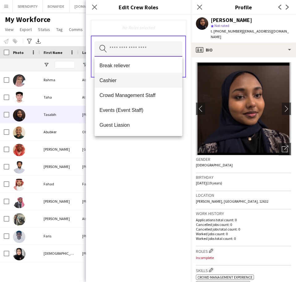
scroll to position [62, 0]
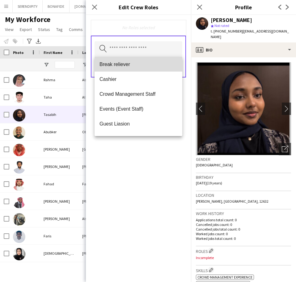
click at [143, 67] on mat-option "Break reliever" at bounding box center [139, 64] width 88 height 15
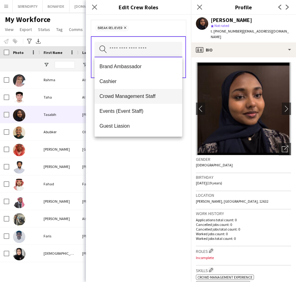
scroll to position [52, 0]
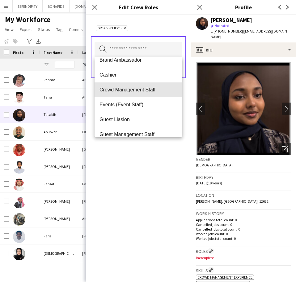
click at [153, 91] on span "Crowd Management Staff" at bounding box center [139, 90] width 78 height 6
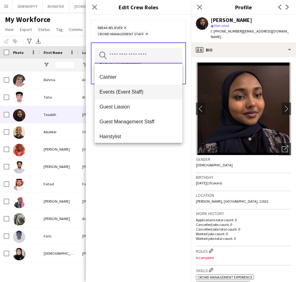
scroll to position [62, 0]
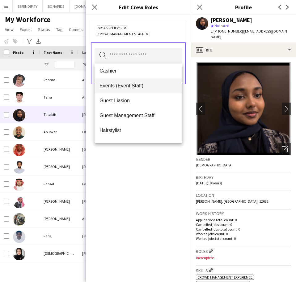
click at [156, 82] on mat-option "Events (Event Staff)" at bounding box center [139, 85] width 88 height 15
